Goal: Task Accomplishment & Management: Manage account settings

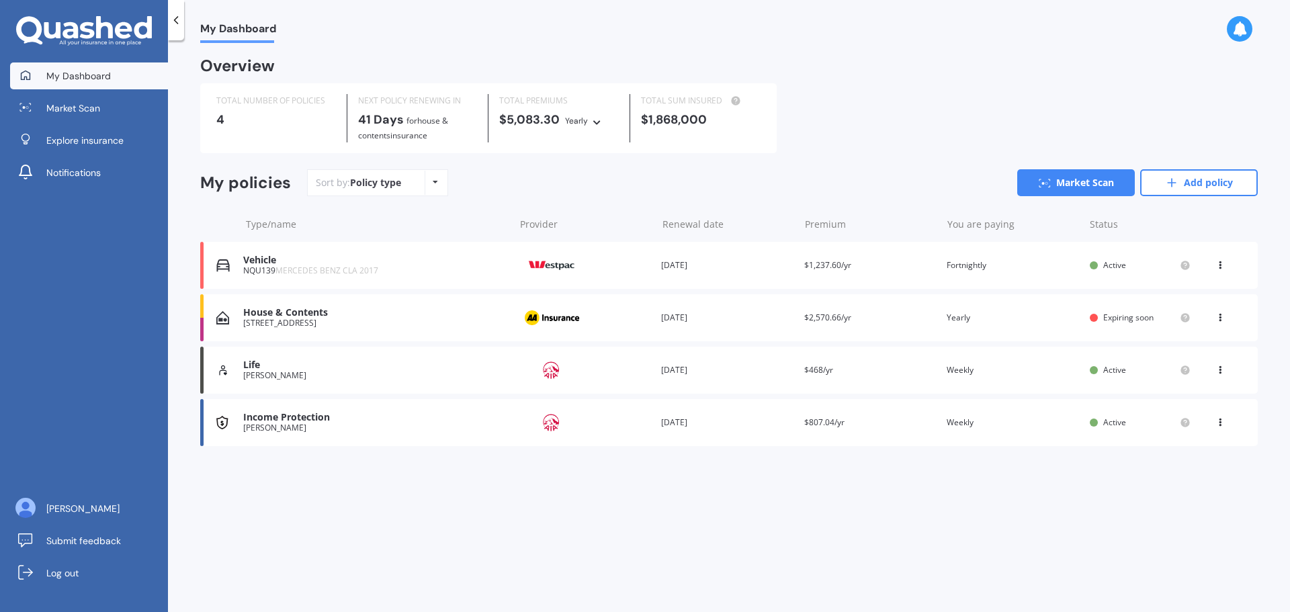
click at [1226, 320] on div "View option View policy Delete" at bounding box center [1222, 317] width 12 height 13
click at [1213, 345] on div "View policy" at bounding box center [1190, 343] width 133 height 27
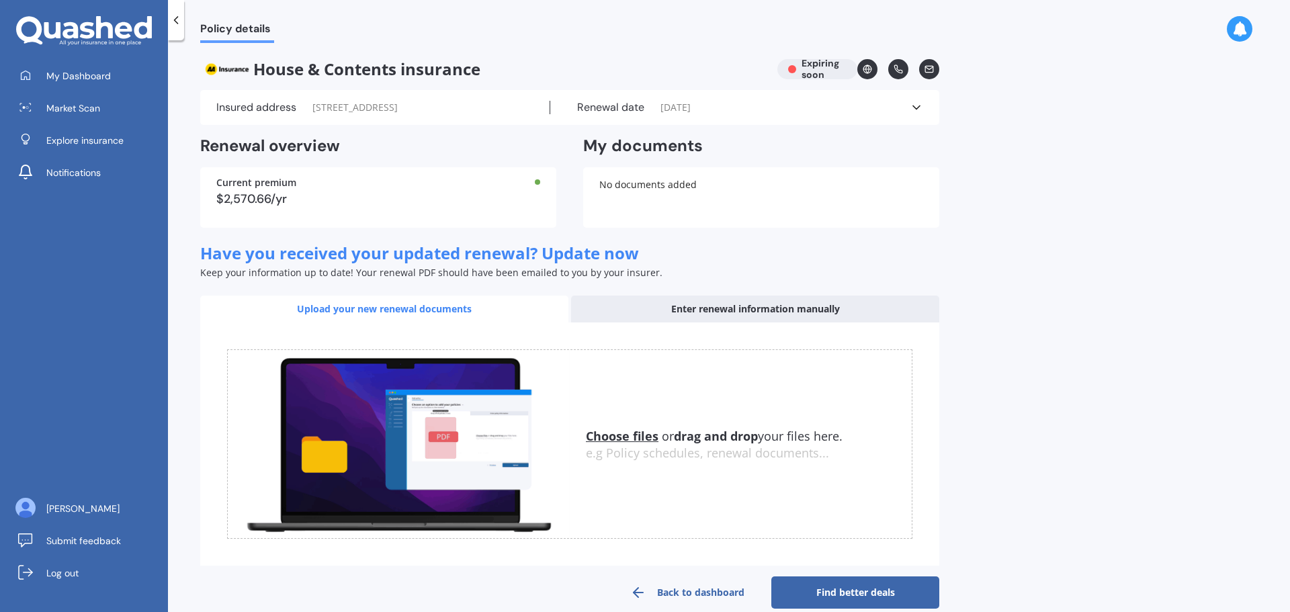
click at [810, 300] on div "Enter renewal information manually" at bounding box center [755, 309] width 368 height 27
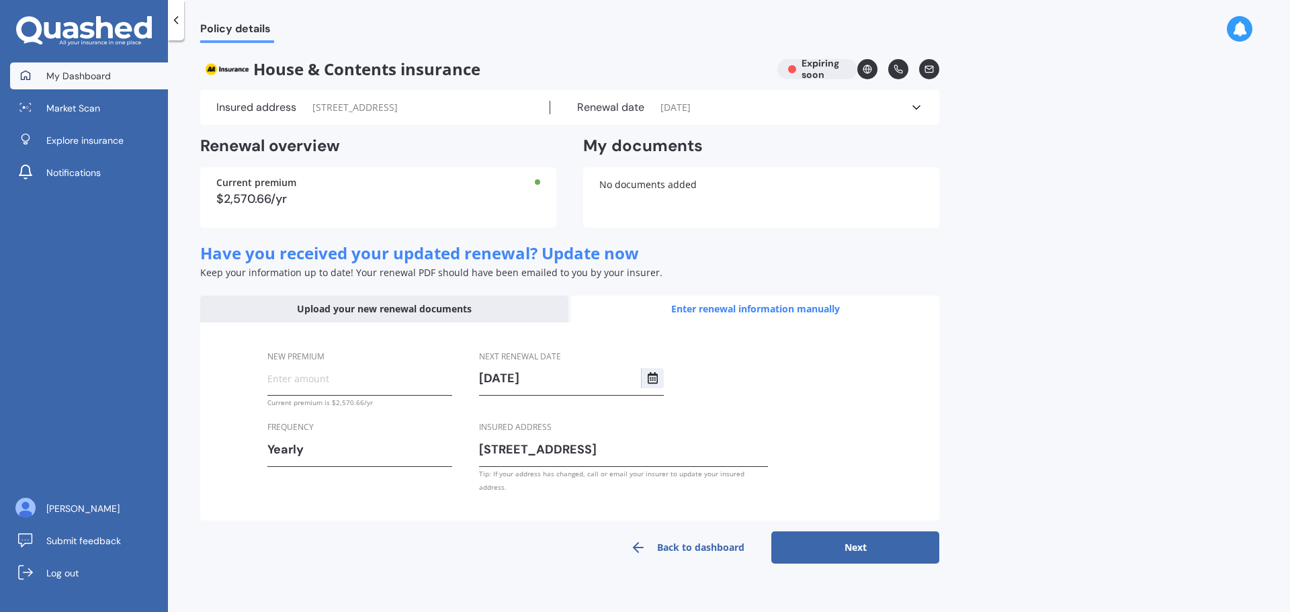
click at [82, 71] on span "My Dashboard" at bounding box center [78, 75] width 65 height 13
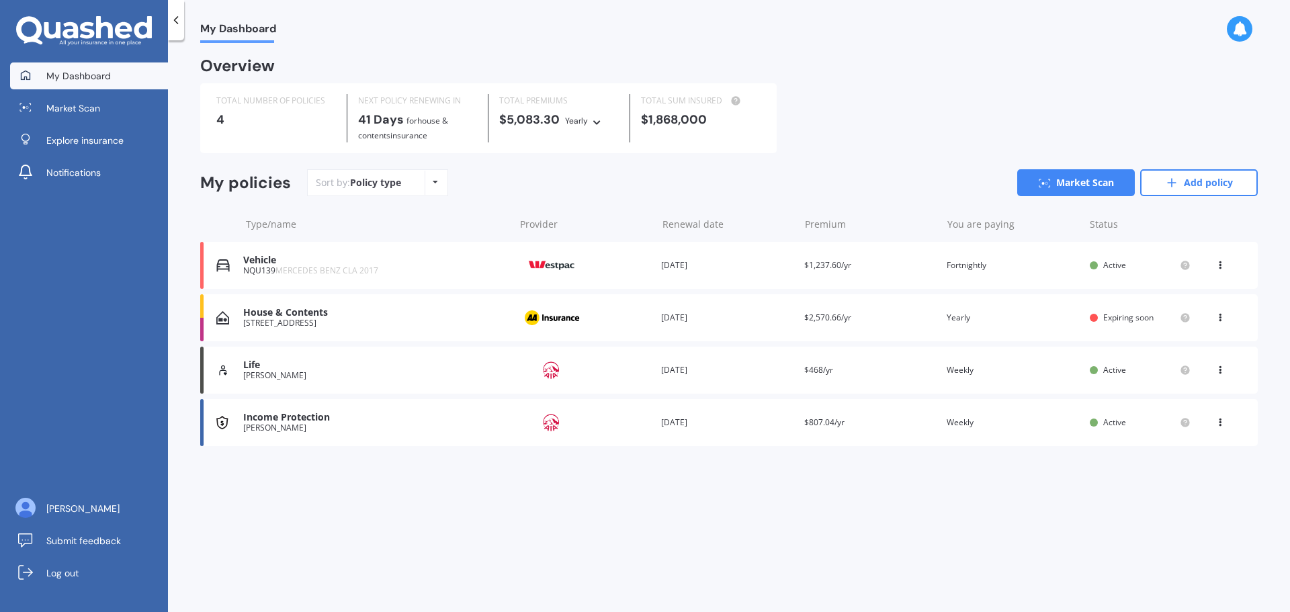
click at [1026, 275] on div "Vehicle NQU139 MERCEDES BENZ CLA 2017 Provider Renewal date [DATE] Premium $1,2…" at bounding box center [729, 265] width 1058 height 47
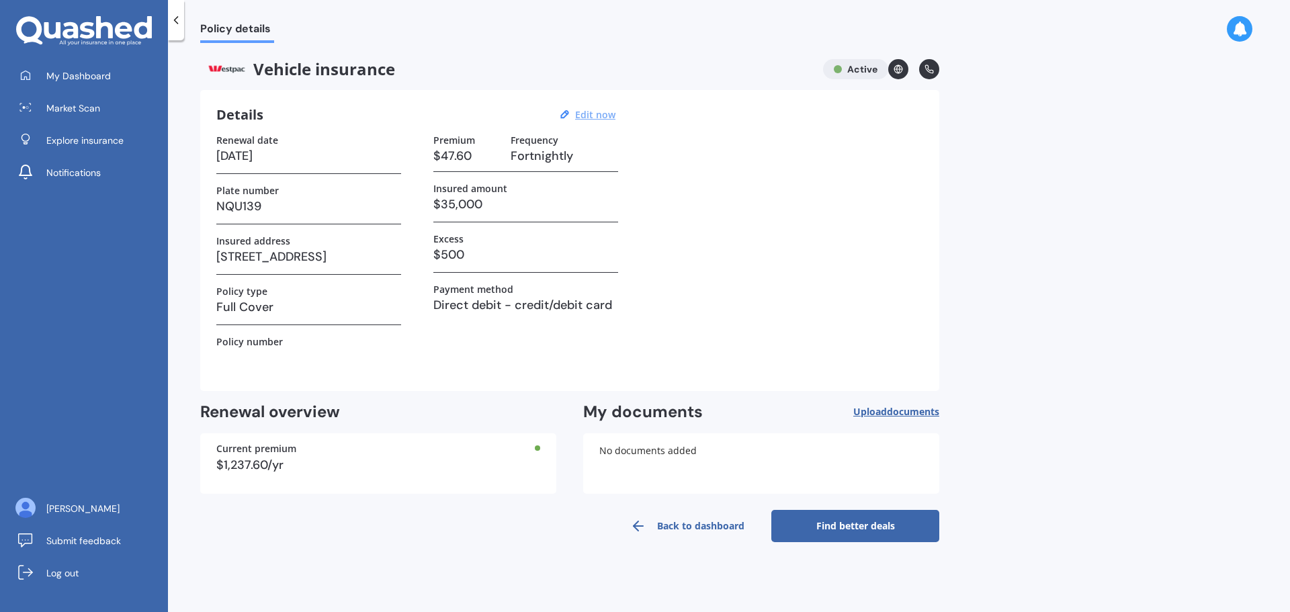
click at [596, 114] on u "Edit now" at bounding box center [595, 114] width 40 height 13
select select "15"
select select "10"
select select "2027"
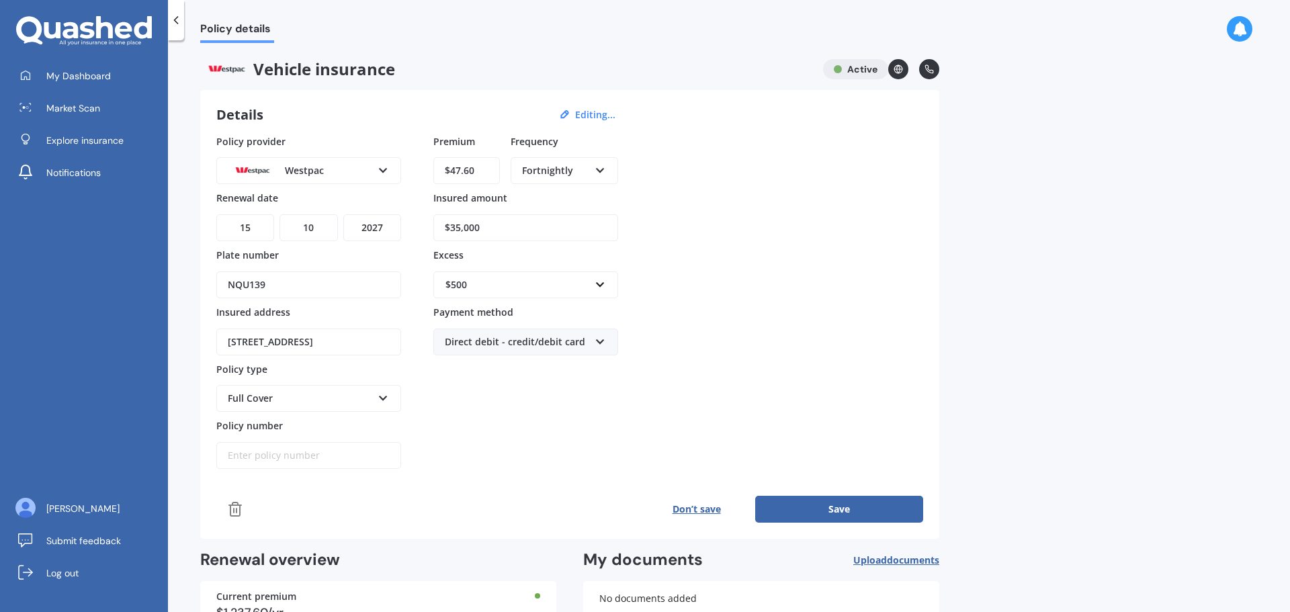
drag, startPoint x: 373, startPoint y: 284, endPoint x: 228, endPoint y: 274, distance: 145.5
click at [228, 274] on input "NQU139" at bounding box center [308, 285] width 185 height 27
click at [745, 211] on div "Policy provider Westpac AA AMI AMP ANZ ASB [PERSON_NAME] Dowa Ando Assurant Aut…" at bounding box center [569, 301] width 707 height 335
